Goal: Task Accomplishment & Management: Manage account settings

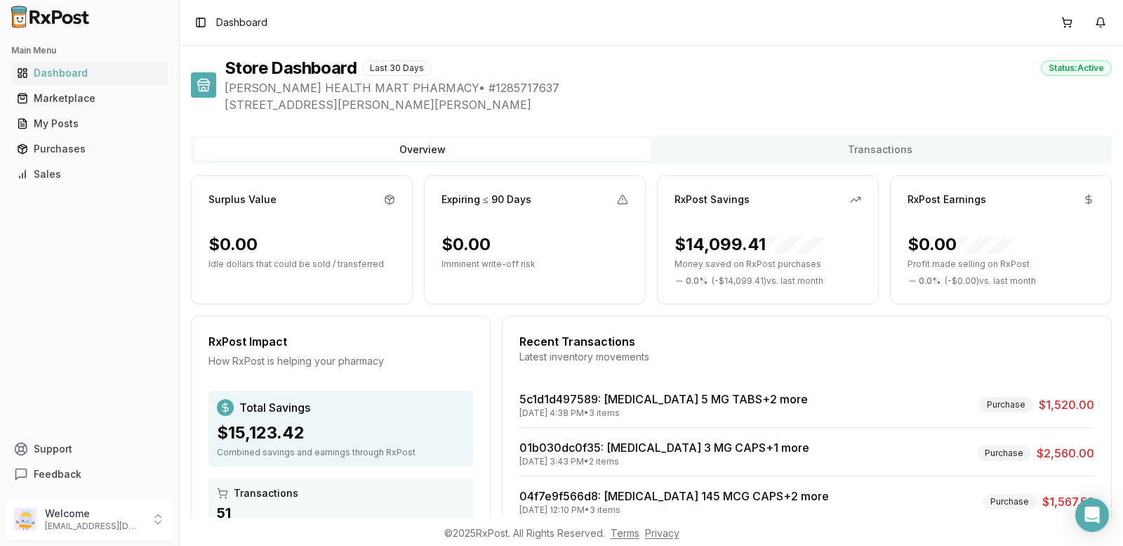
click at [57, 148] on div "Purchases" at bounding box center [89, 149] width 145 height 14
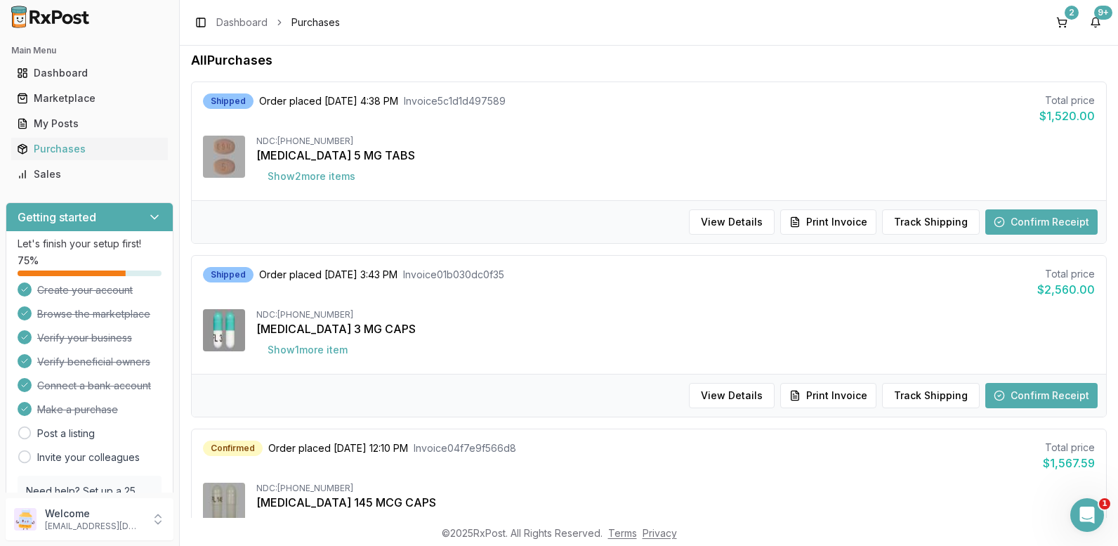
scroll to position [140, 0]
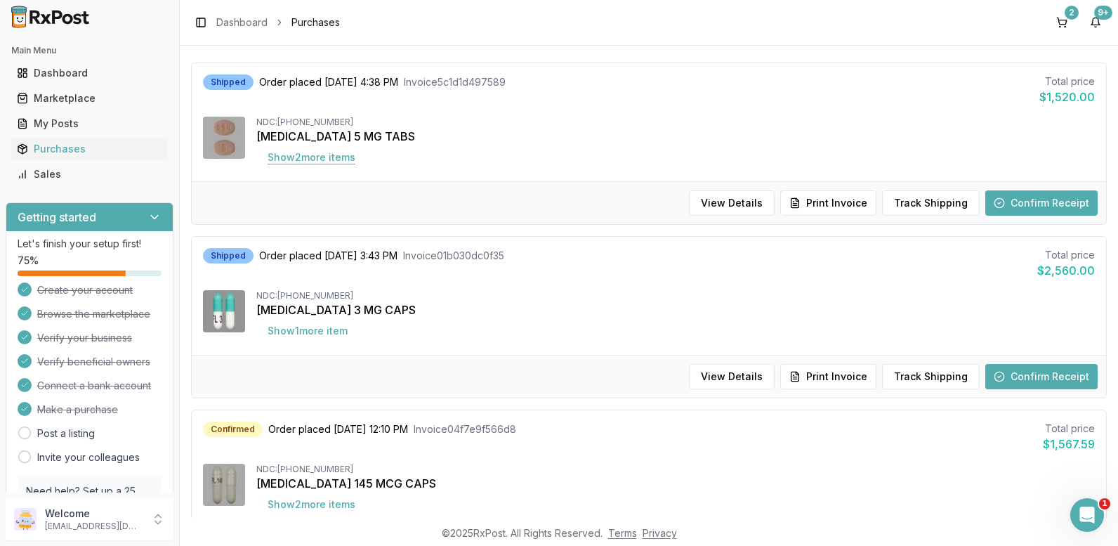
click at [341, 157] on button "Show 2 more item s" at bounding box center [311, 157] width 110 height 25
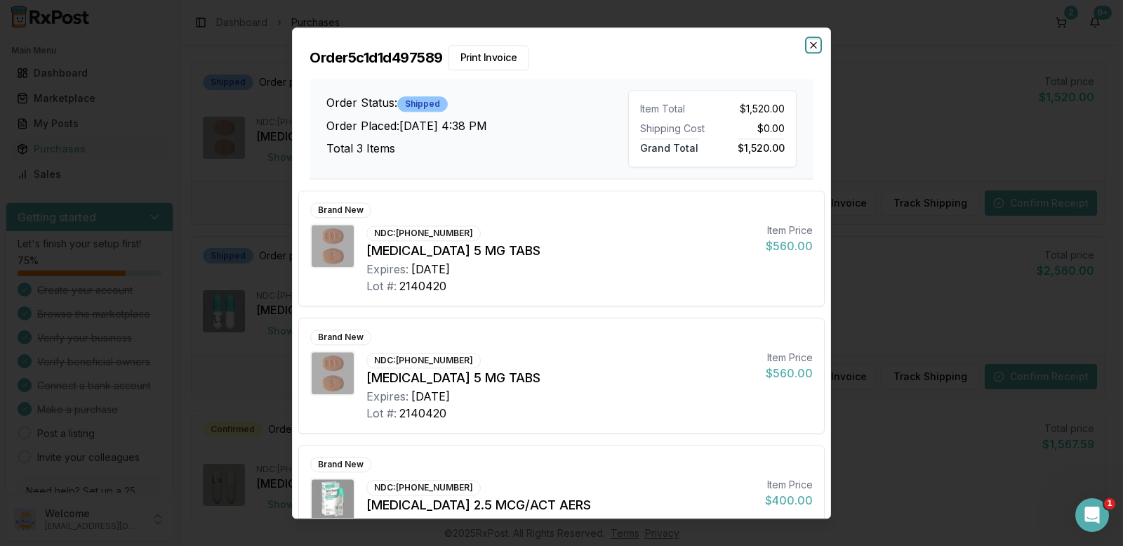
click at [815, 41] on icon "button" at bounding box center [813, 44] width 11 height 11
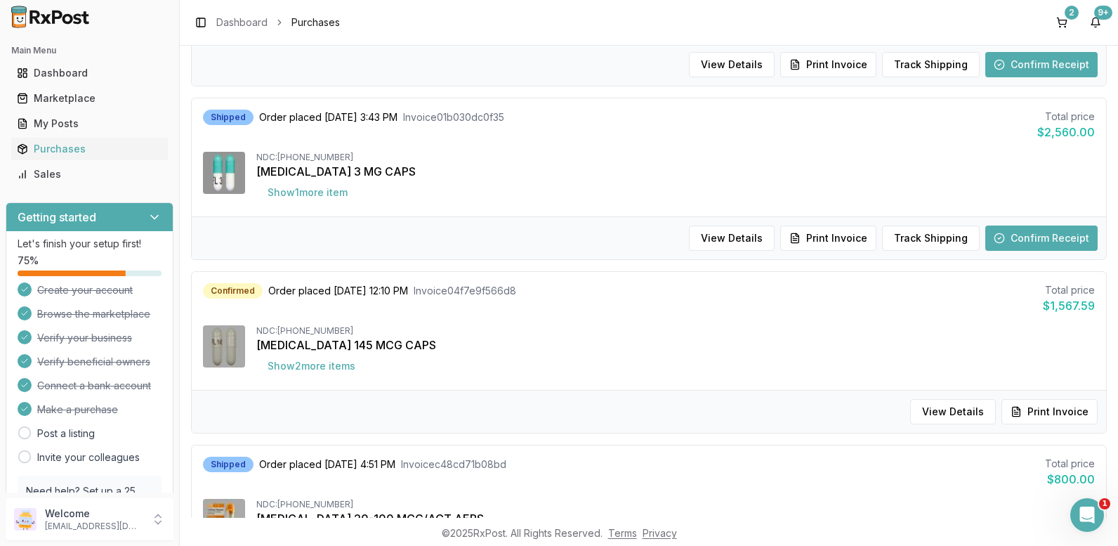
scroll to position [281, 0]
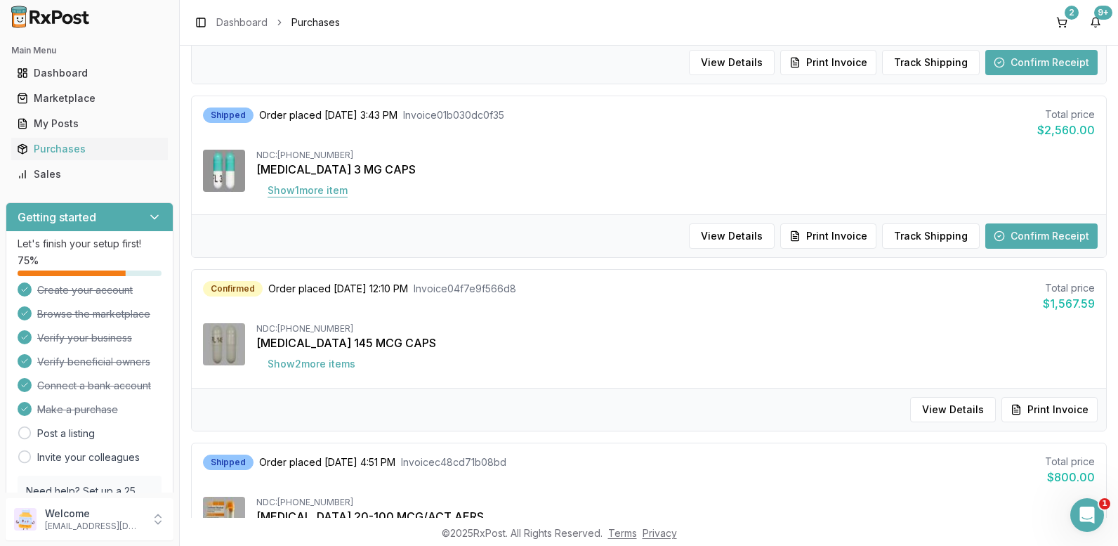
click at [320, 188] on button "Show 1 more item" at bounding box center [307, 190] width 103 height 25
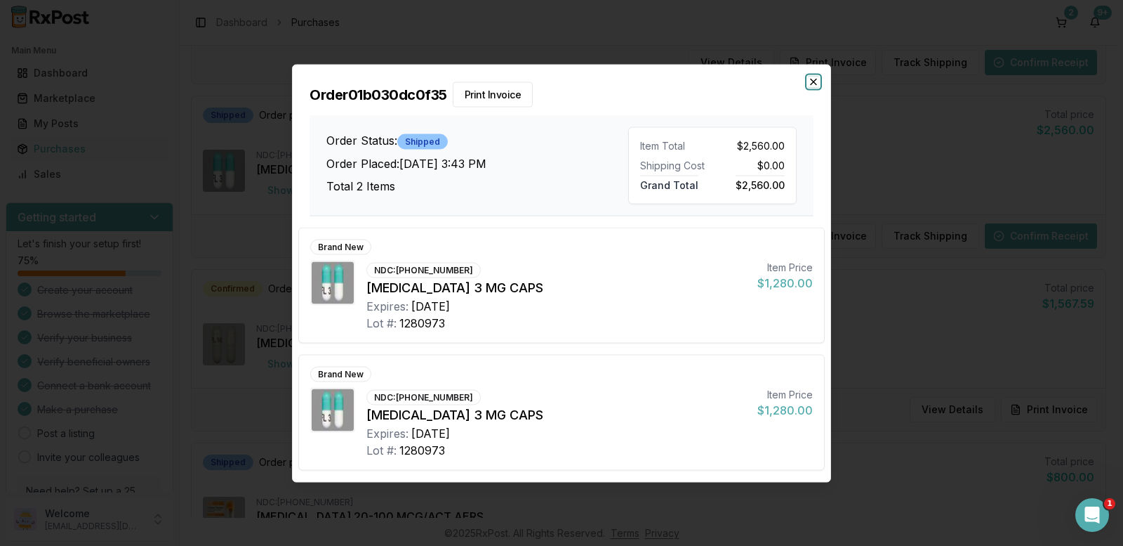
click at [811, 78] on icon "button" at bounding box center [813, 81] width 11 height 11
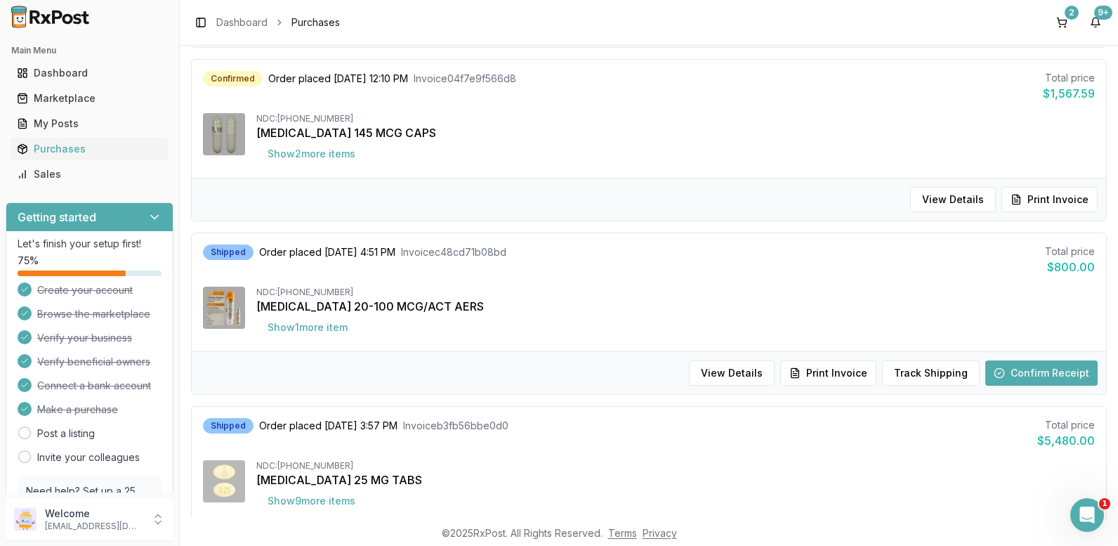
scroll to position [491, 0]
click at [318, 150] on button "Show 2 more item s" at bounding box center [311, 152] width 110 height 25
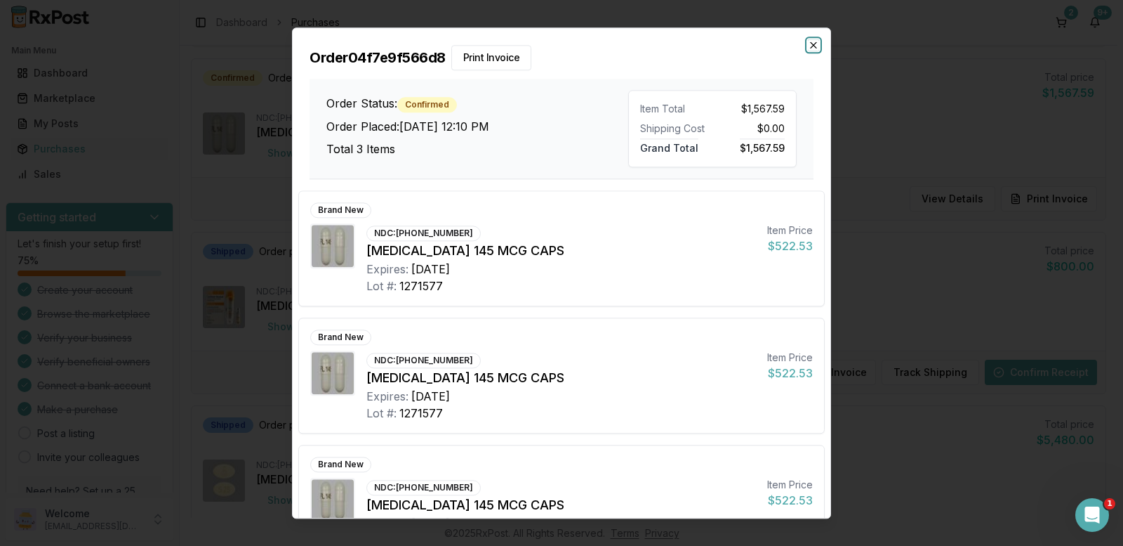
click at [814, 44] on icon "button" at bounding box center [813, 44] width 11 height 11
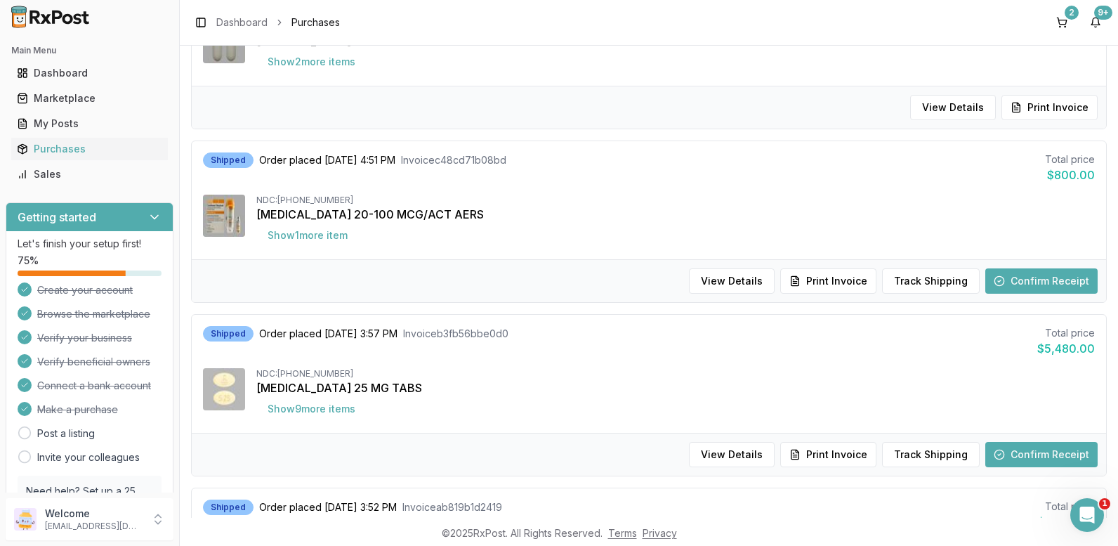
scroll to position [702, 0]
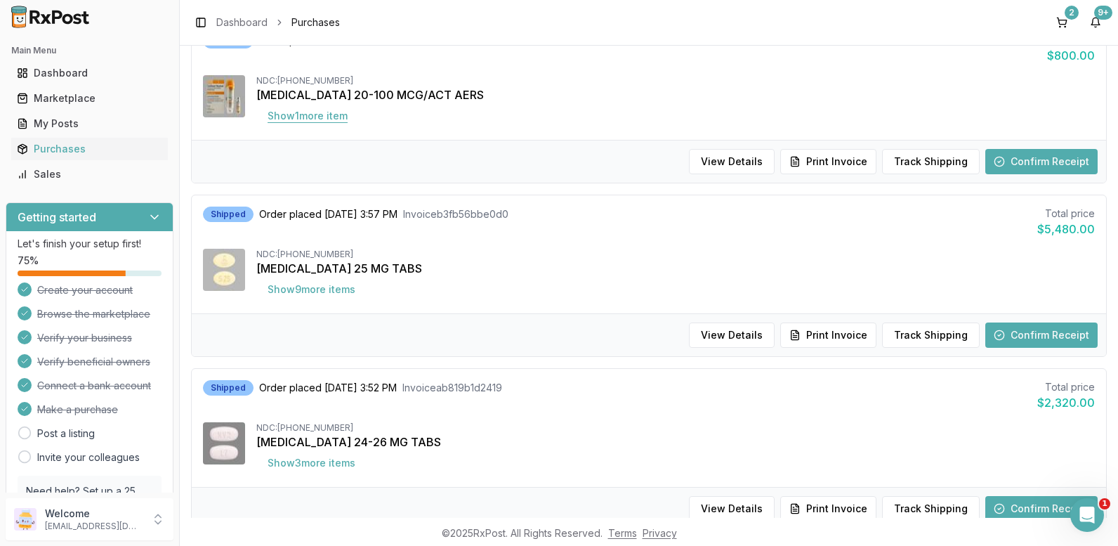
click at [314, 117] on button "Show 1 more item" at bounding box center [307, 115] width 103 height 25
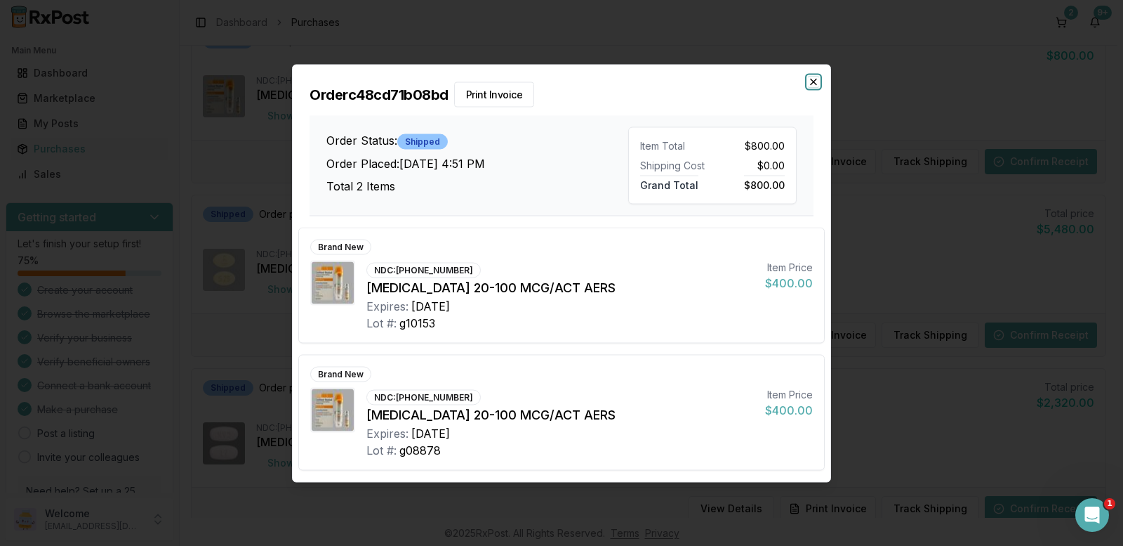
click at [810, 85] on icon "button" at bounding box center [813, 81] width 11 height 11
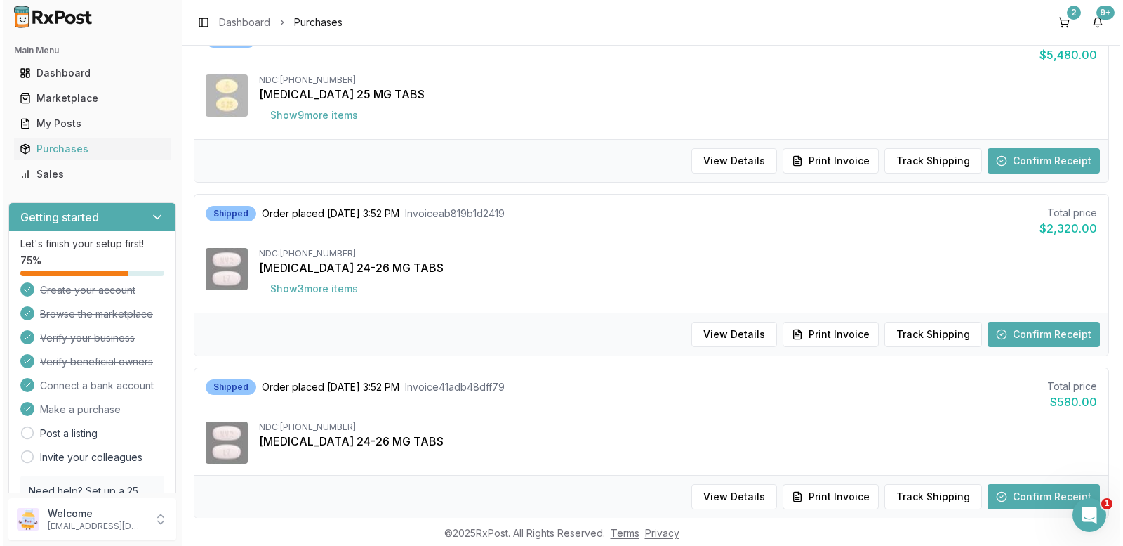
scroll to position [913, 0]
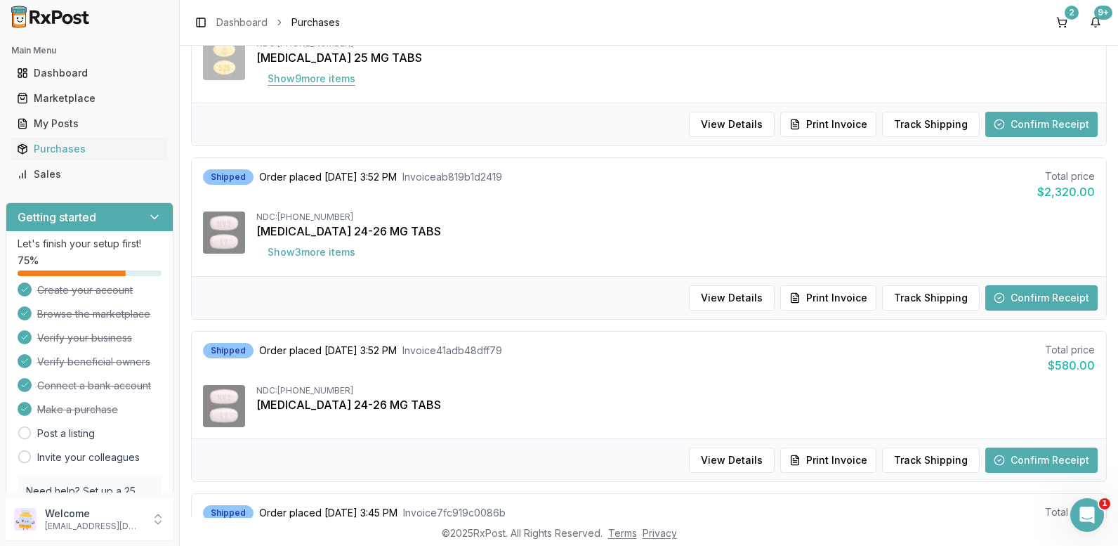
click at [320, 75] on button "Show 9 more item s" at bounding box center [311, 78] width 110 height 25
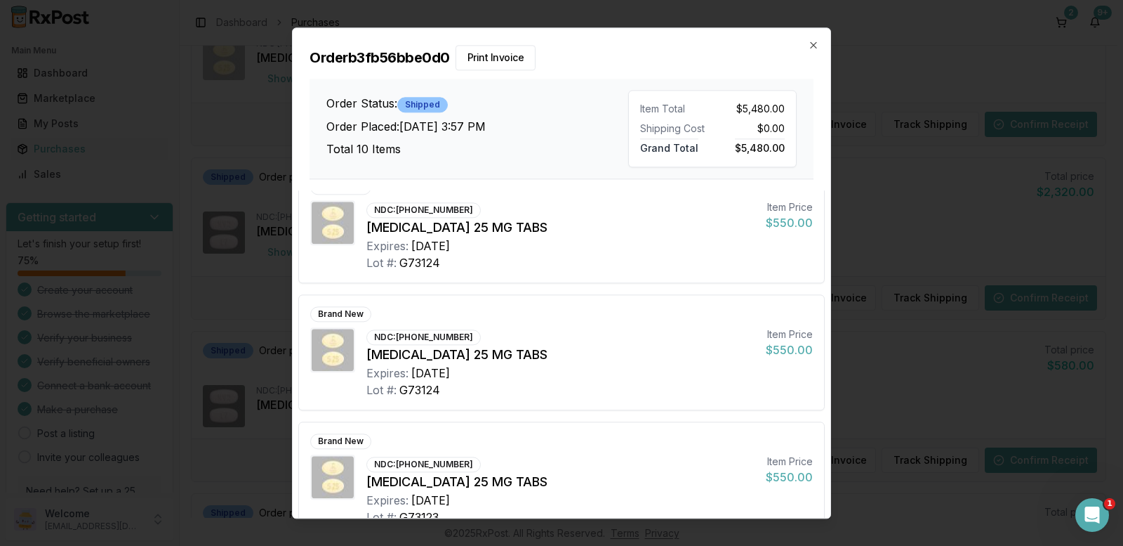
scroll to position [562, 0]
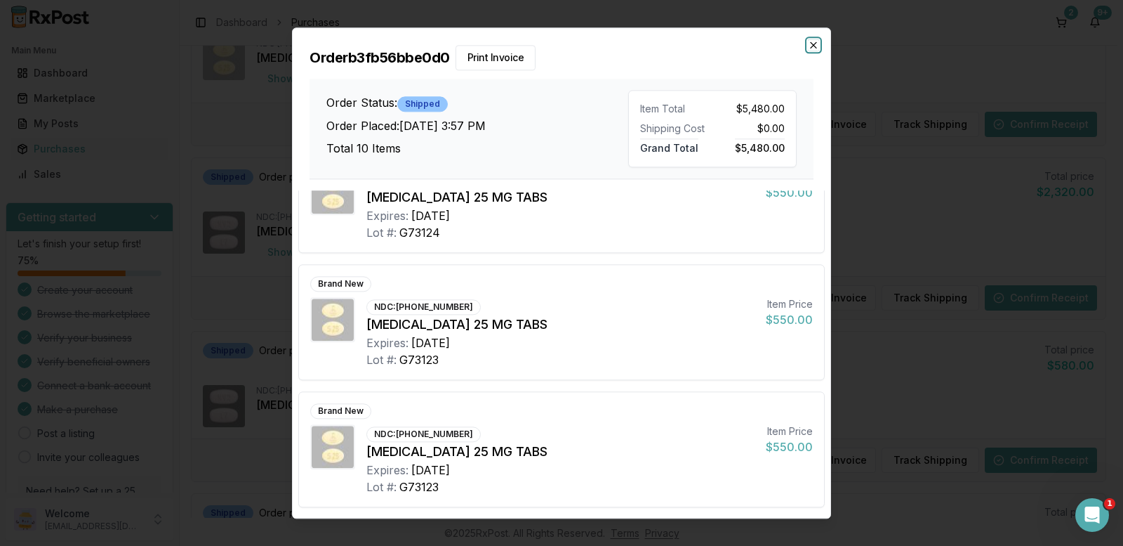
click at [814, 47] on icon "button" at bounding box center [813, 44] width 11 height 11
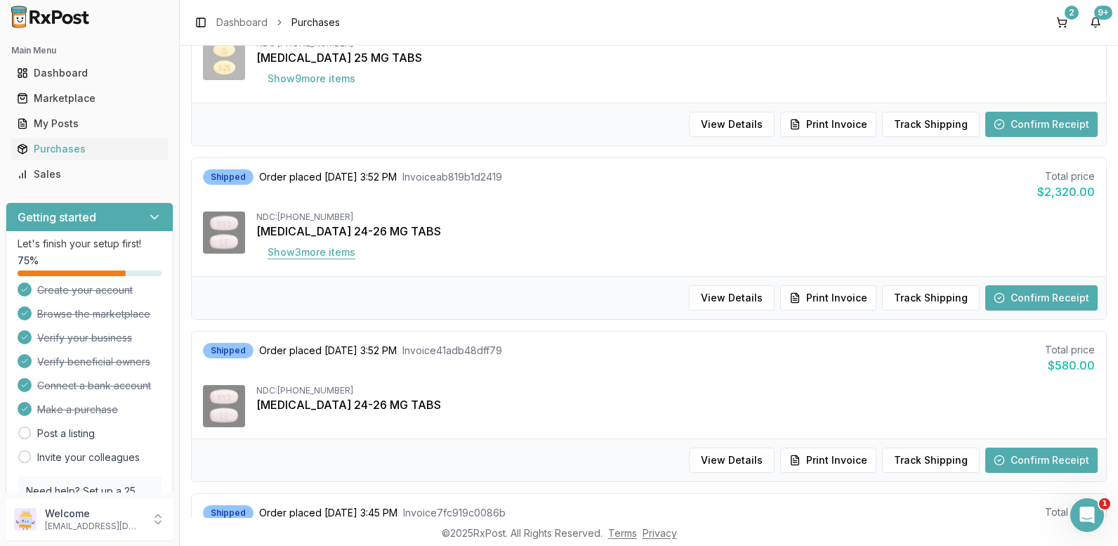
click at [290, 256] on button "Show 3 more item s" at bounding box center [311, 251] width 110 height 25
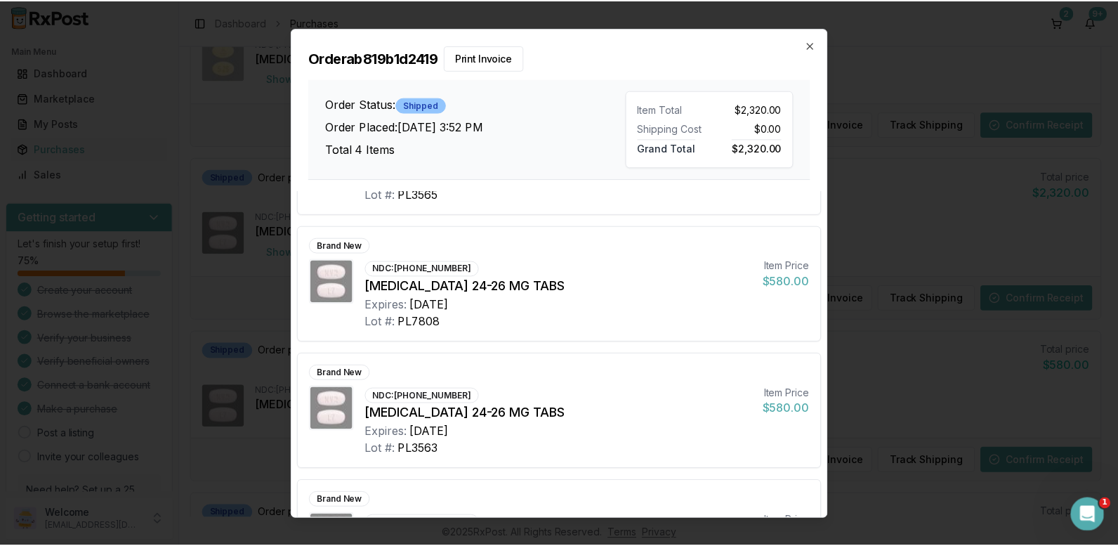
scroll to position [181, 0]
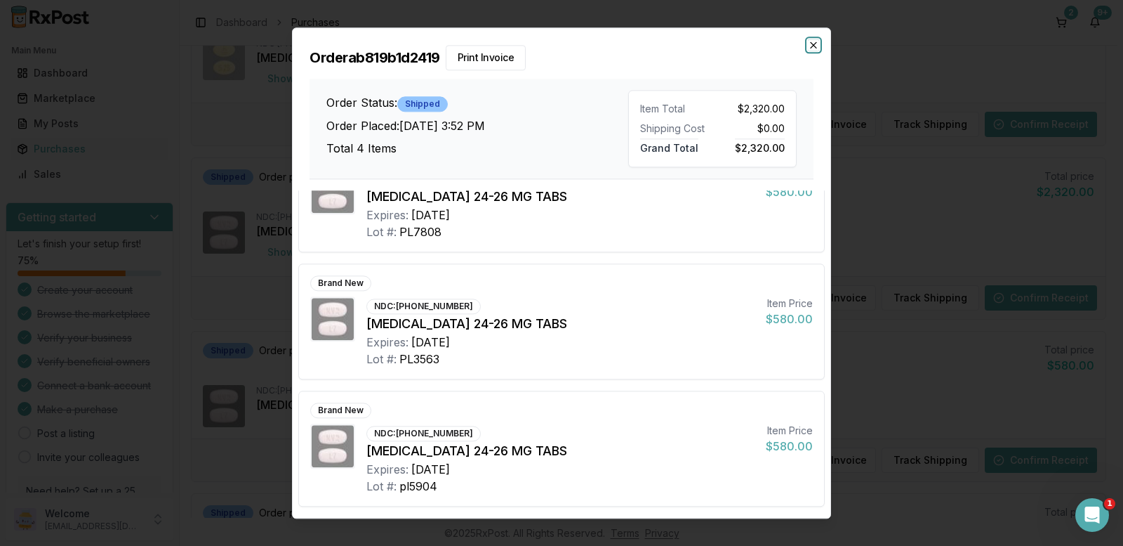
click at [810, 43] on icon "button" at bounding box center [813, 44] width 11 height 11
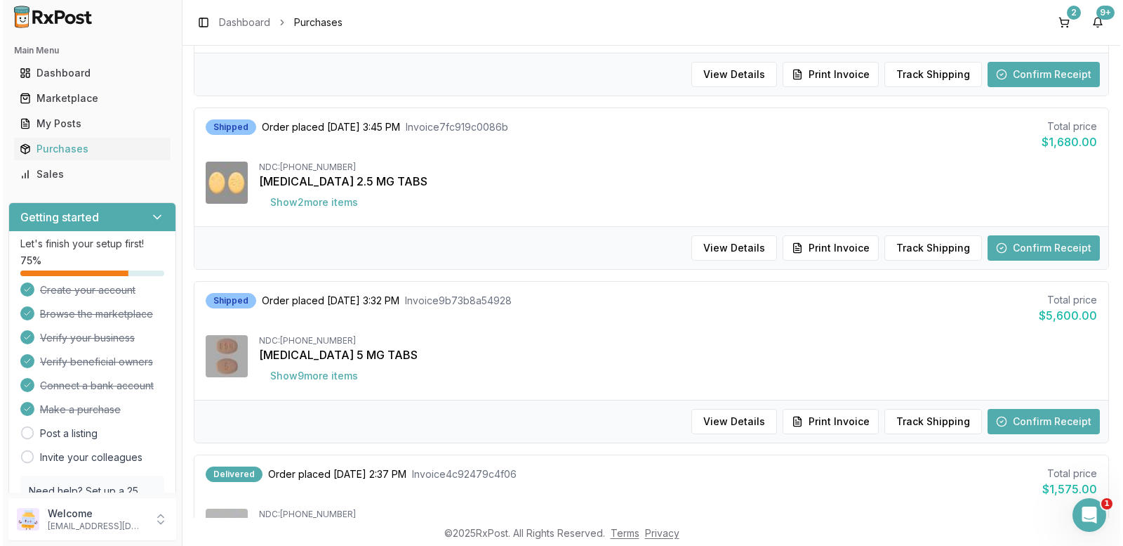
scroll to position [1334, 0]
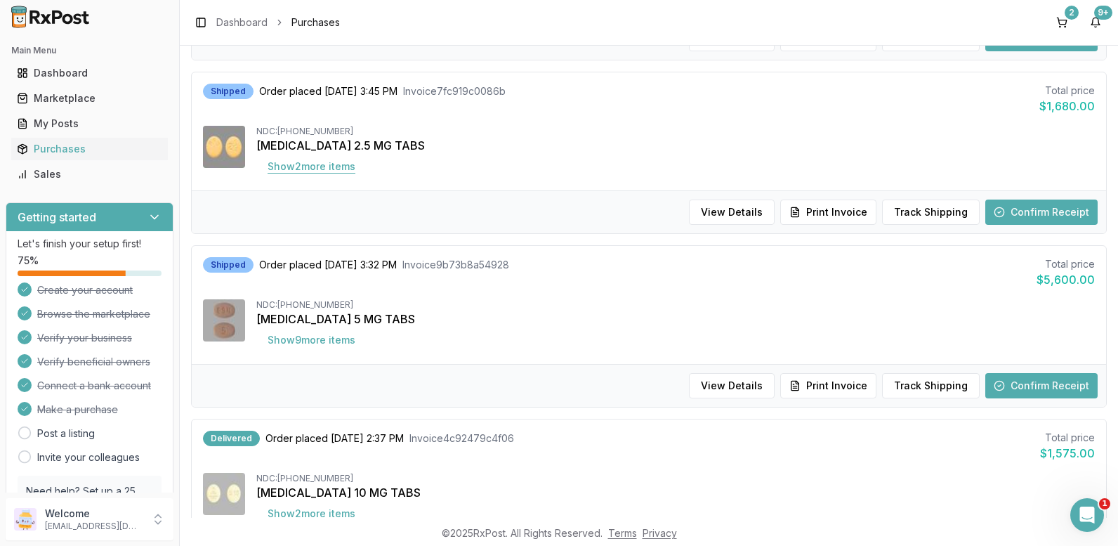
click at [317, 165] on button "Show 2 more item s" at bounding box center [311, 166] width 110 height 25
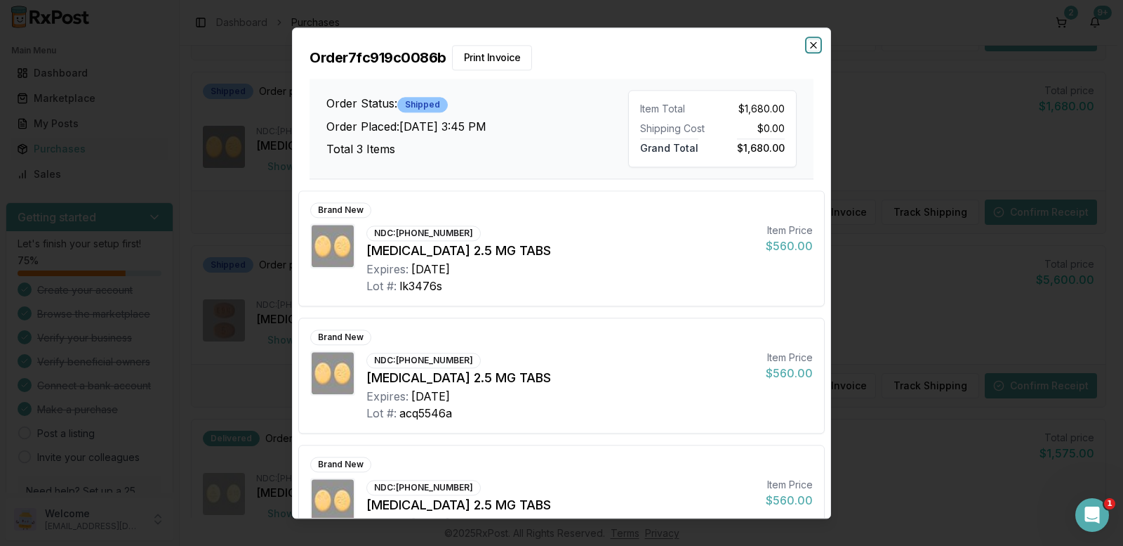
click at [813, 44] on icon "button" at bounding box center [814, 45] width 6 height 6
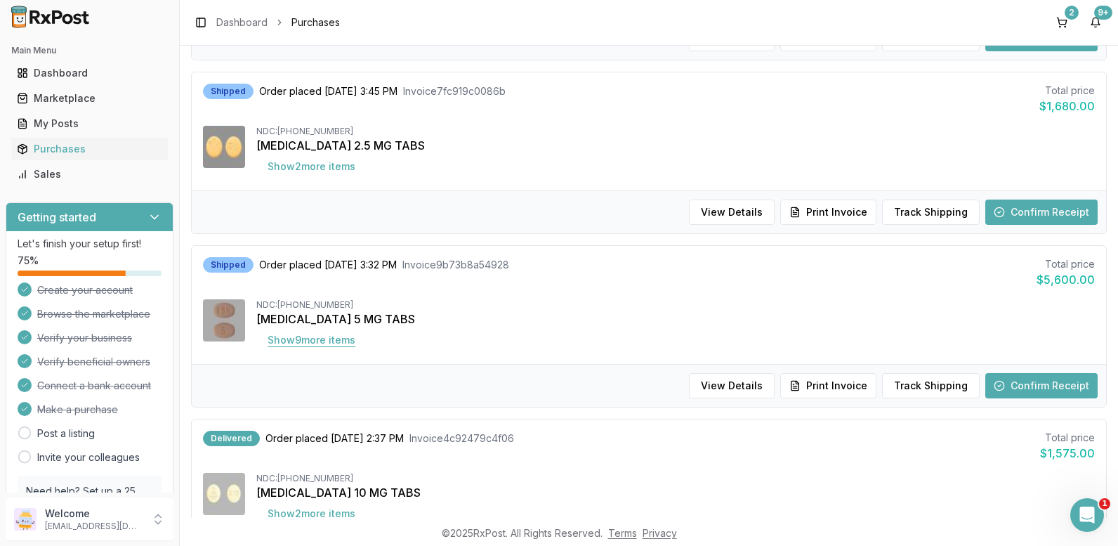
click at [284, 343] on button "Show 9 more item s" at bounding box center [311, 339] width 110 height 25
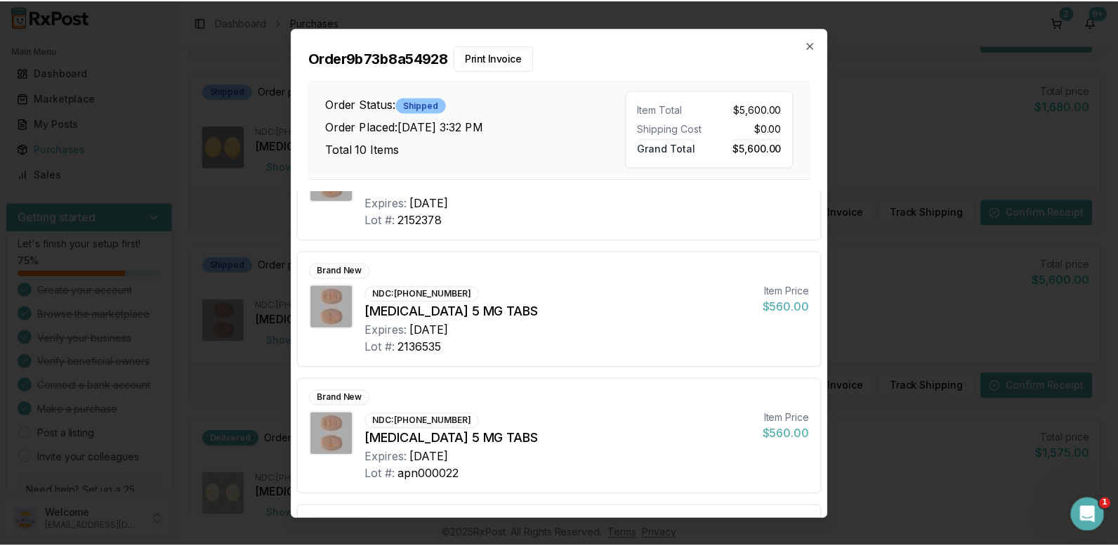
scroll to position [944, 0]
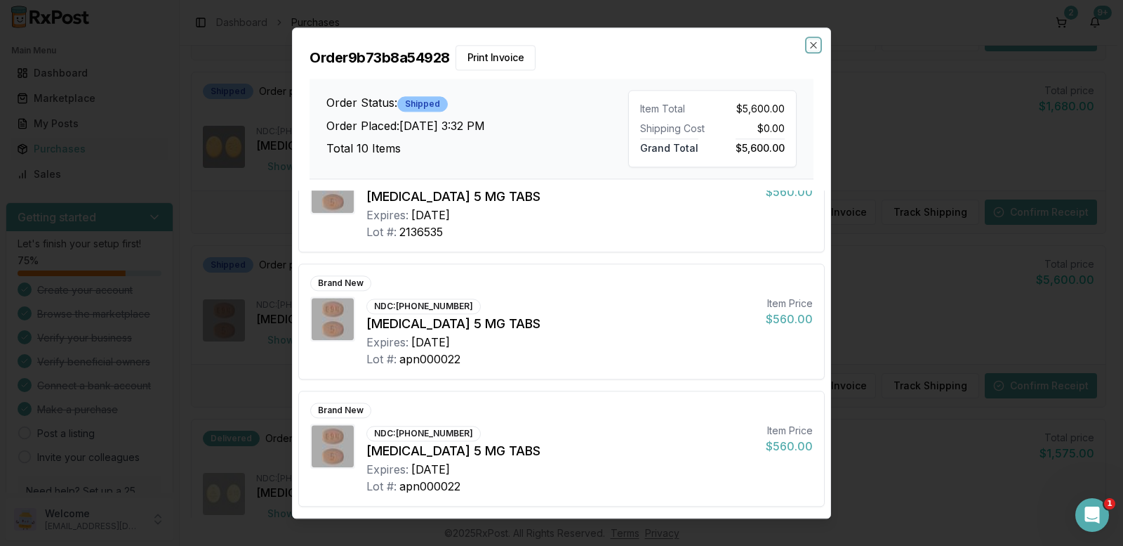
click at [816, 44] on icon "button" at bounding box center [813, 44] width 11 height 11
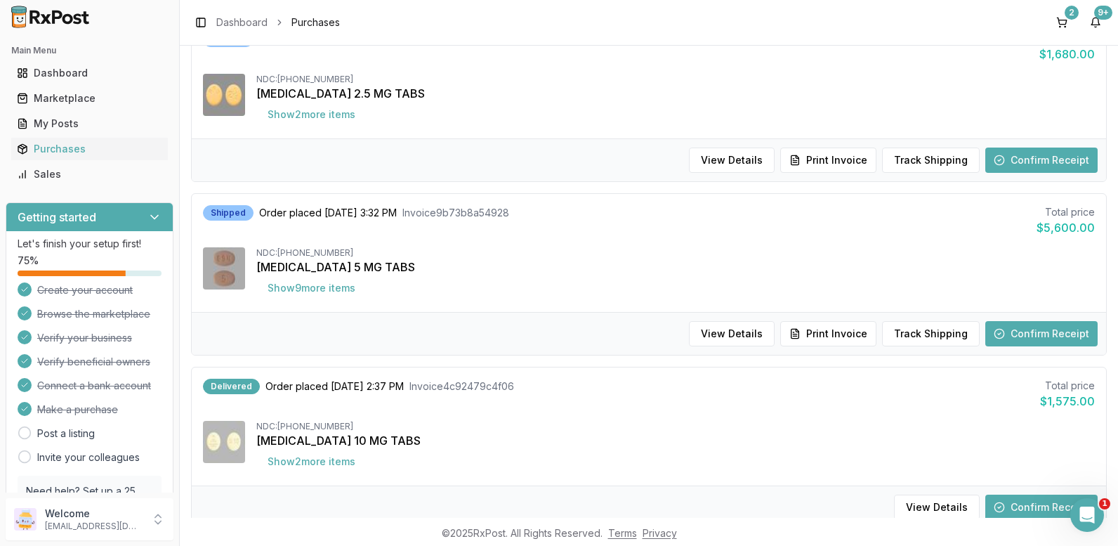
scroll to position [1467, 0]
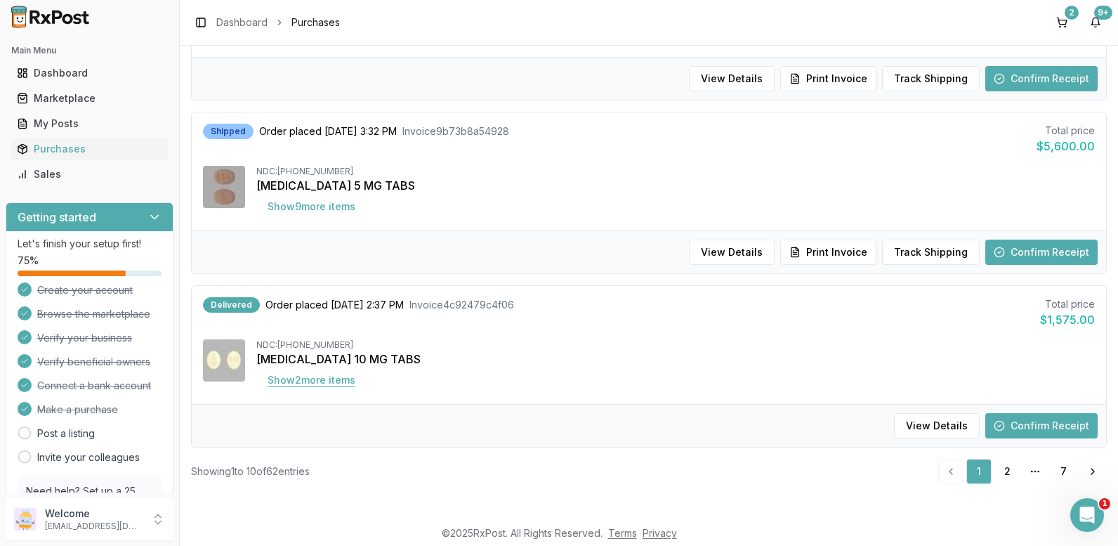
click at [297, 378] on button "Show 2 more item s" at bounding box center [311, 379] width 110 height 25
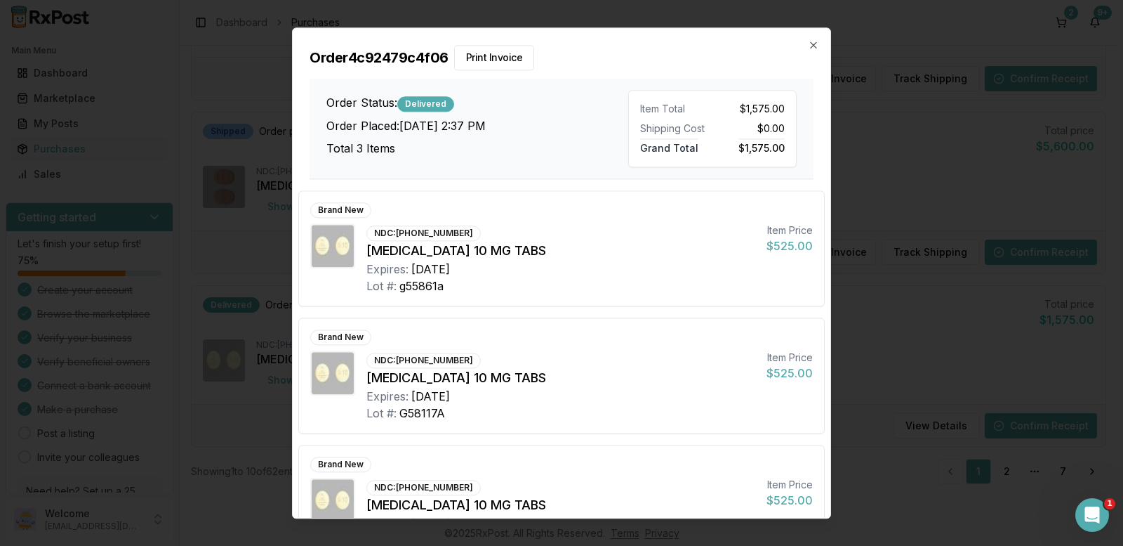
click at [805, 39] on div "Order 4c92479c4f06 Print Invoice Order Status: Delivered Order Placed: [DATE] 2…" at bounding box center [562, 103] width 538 height 151
drag, startPoint x: 817, startPoint y: 44, endPoint x: 810, endPoint y: 40, distance: 7.6
click at [815, 44] on icon "button" at bounding box center [813, 44] width 11 height 11
